Goal: Task Accomplishment & Management: Complete application form

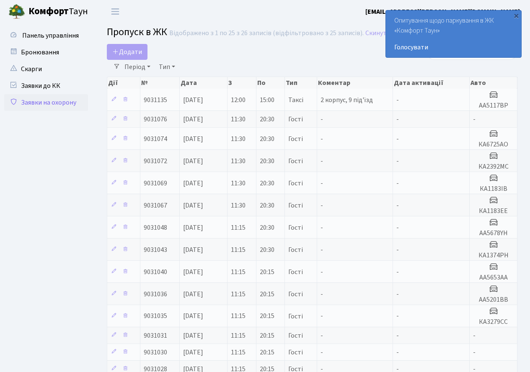
select select "25"
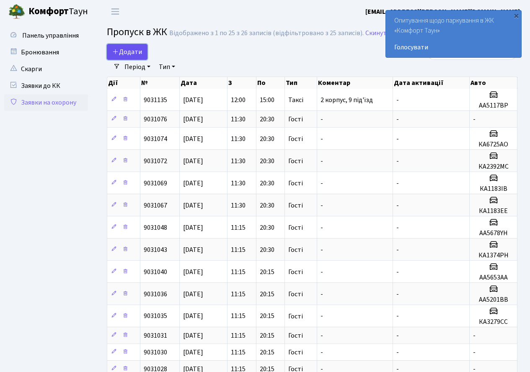
click at [127, 48] on span "Додати" at bounding box center [127, 51] width 30 height 9
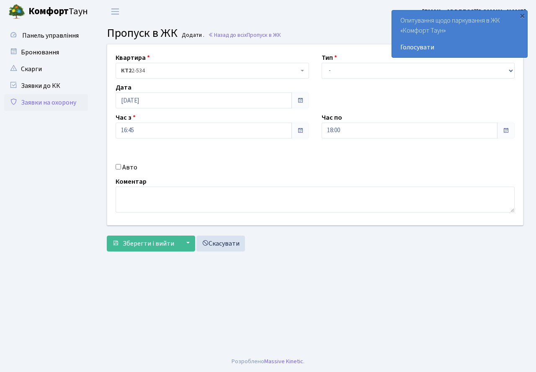
click at [126, 164] on label "Авто" at bounding box center [129, 167] width 15 height 10
click at [121, 164] on input "Авто" at bounding box center [118, 166] width 5 height 5
checkbox input "true"
click at [363, 65] on select "- Доставка Таксі Гості Сервіс" at bounding box center [418, 71] width 193 height 16
select select "3"
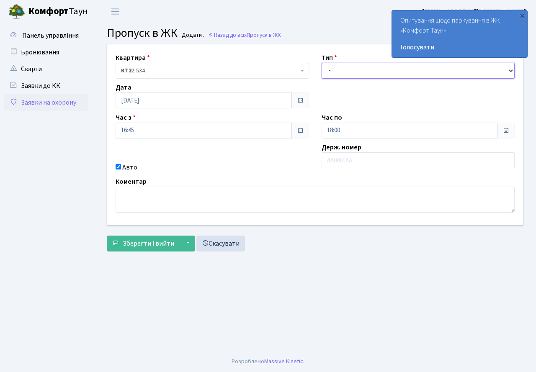
click at [322, 63] on select "- Доставка Таксі Гості Сервіс" at bounding box center [418, 71] width 193 height 16
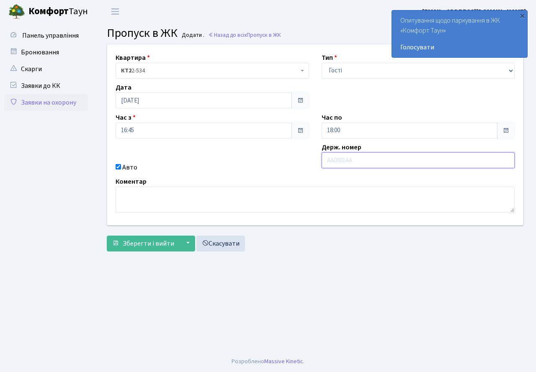
drag, startPoint x: 371, startPoint y: 154, endPoint x: 367, endPoint y: 149, distance: 6.2
click at [371, 154] on input "text" at bounding box center [418, 160] width 193 height 16
type input "АА5678YH"
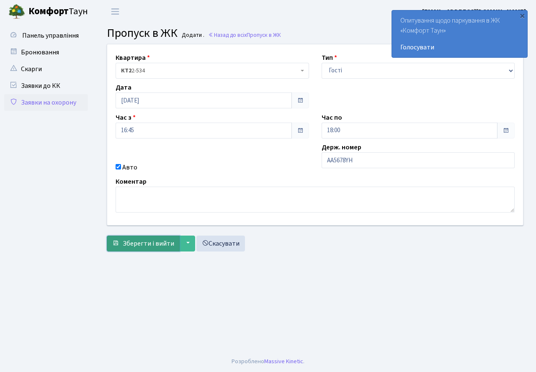
click at [147, 246] on span "Зберегти і вийти" at bounding box center [148, 243] width 51 height 9
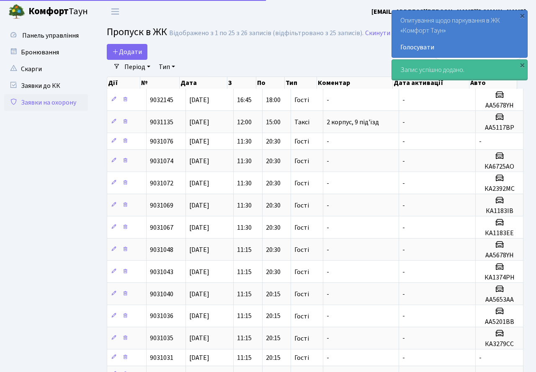
select select "25"
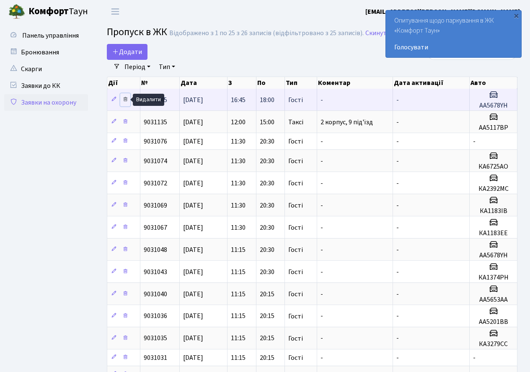
click at [125, 98] on icon at bounding box center [125, 99] width 6 height 6
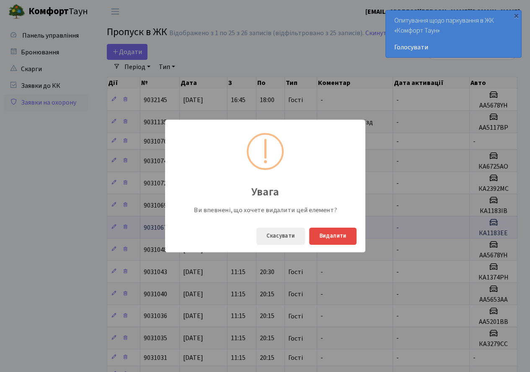
drag, startPoint x: 296, startPoint y: 238, endPoint x: 316, endPoint y: 234, distance: 20.9
click at [296, 238] on button "Скасувати" at bounding box center [280, 236] width 49 height 17
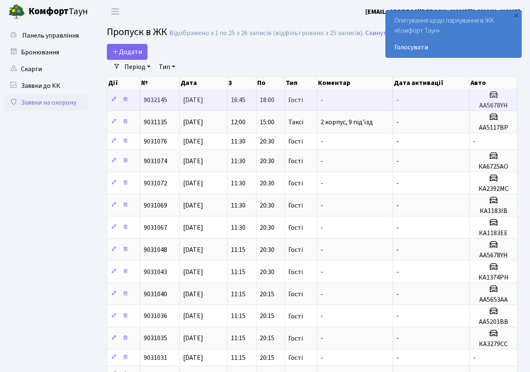
click at [266, 105] on td "18:00" at bounding box center [270, 100] width 28 height 22
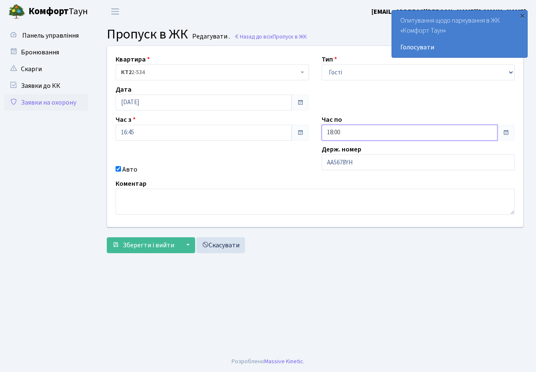
click at [387, 132] on input "18:00" at bounding box center [410, 133] width 176 height 16
click at [340, 159] on icon at bounding box center [344, 161] width 23 height 23
type input "20:00"
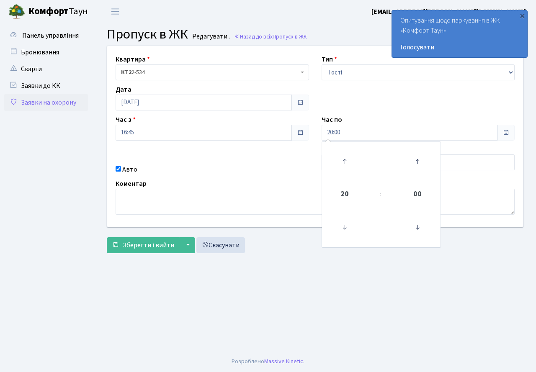
click at [404, 259] on main "Admin Пропуск в ЖК Редагувати Пропуск в ЖК Редагувати . Назад до всіх Пропуск в…" at bounding box center [315, 187] width 442 height 328
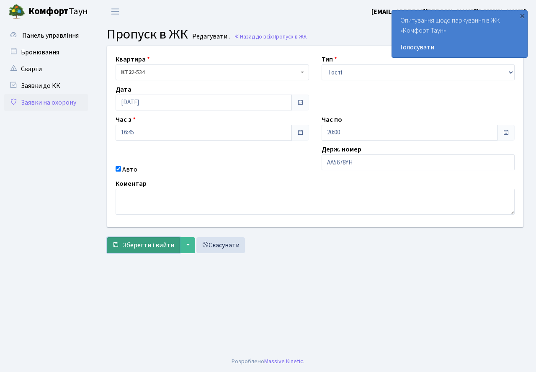
click at [159, 243] on span "Зберегти і вийти" at bounding box center [148, 245] width 51 height 9
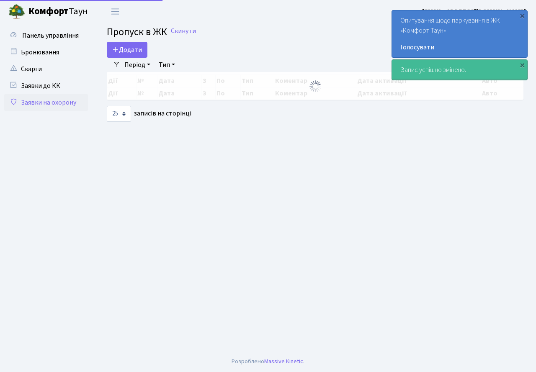
select select "25"
